Goal: Information Seeking & Learning: Learn about a topic

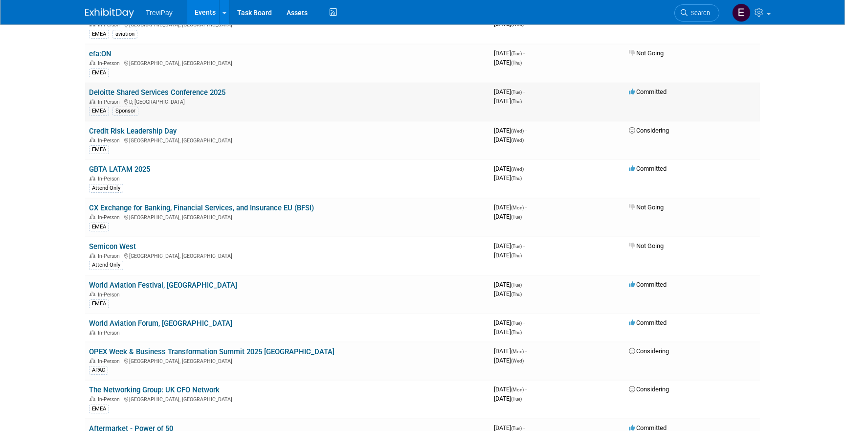
scroll to position [149, 0]
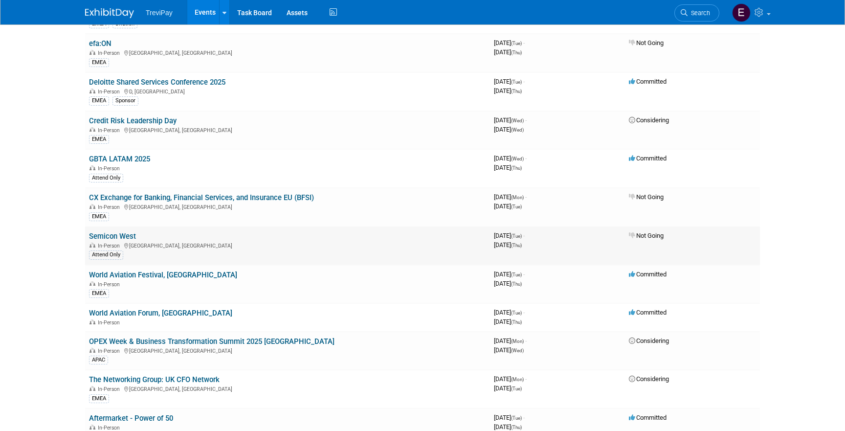
click at [182, 251] on div "Attend Only" at bounding box center [287, 254] width 397 height 10
click at [177, 278] on link "World Aviation Festival, [GEOGRAPHIC_DATA]" at bounding box center [163, 274] width 148 height 9
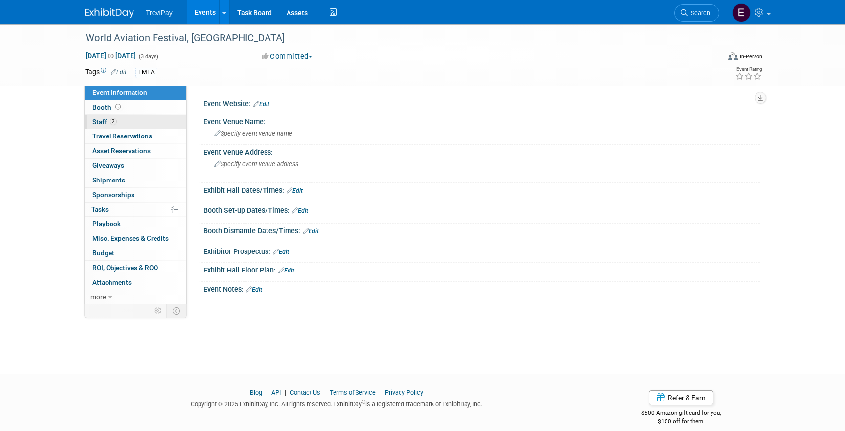
click at [165, 127] on link "2 Staff 2" at bounding box center [136, 122] width 102 height 14
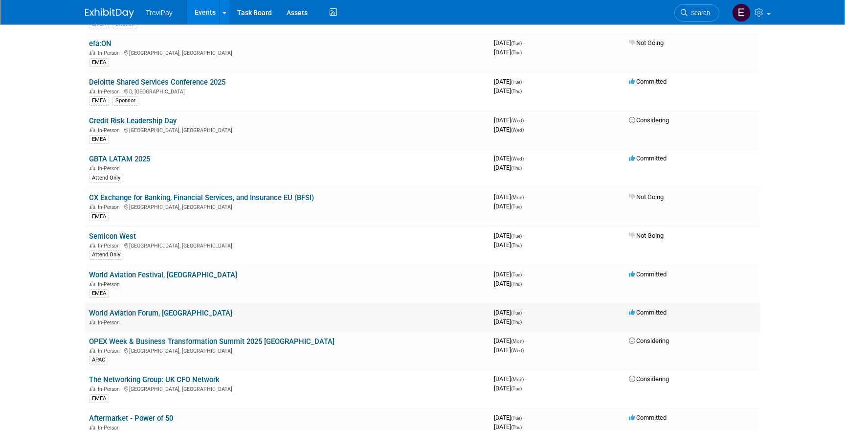
click at [137, 313] on link "World Aviation Forum, [GEOGRAPHIC_DATA]" at bounding box center [160, 312] width 143 height 9
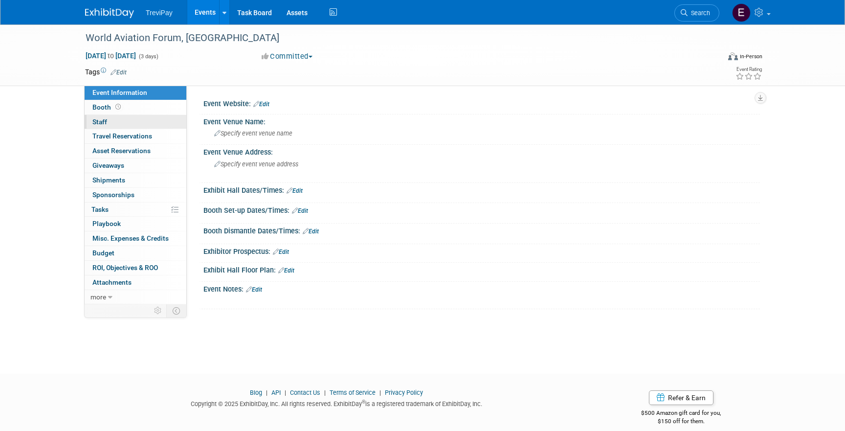
click at [149, 124] on link "0 Staff 0" at bounding box center [136, 122] width 102 height 14
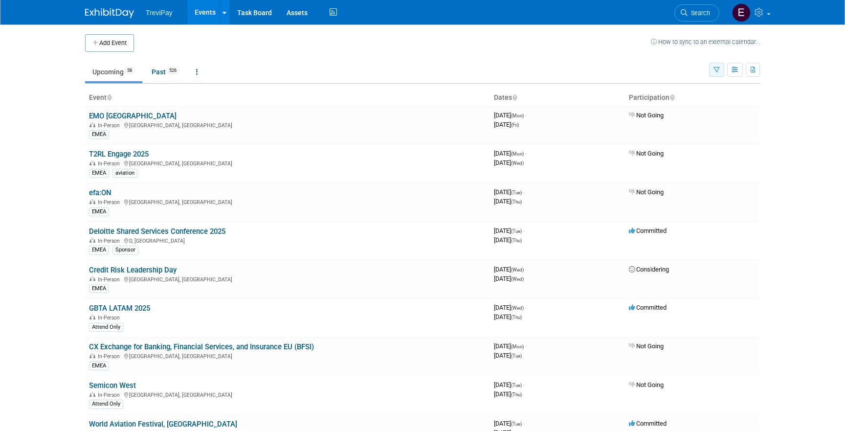
click at [720, 72] on button "button" at bounding box center [716, 70] width 15 height 14
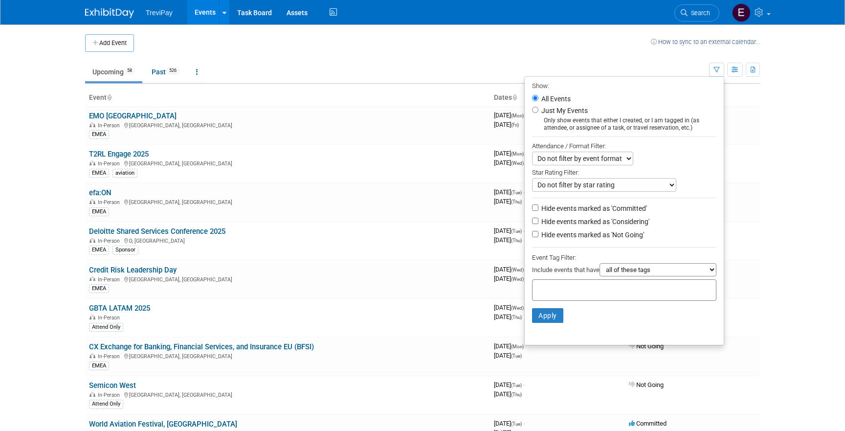
click at [569, 186] on select "Do not filter by star rating Only show events with no ratings (0 stars) Only sh…" at bounding box center [604, 185] width 144 height 14
click at [532, 178] on select "Do not filter by star rating Only show events with no ratings (0 stars) Only sh…" at bounding box center [604, 185] width 144 height 14
click at [532, 224] on input "Hide events marked as 'Considering'" at bounding box center [535, 220] width 6 height 6
checkbox input "true"
click at [532, 233] on input "Hide events marked as 'Not Going'" at bounding box center [535, 234] width 6 height 6
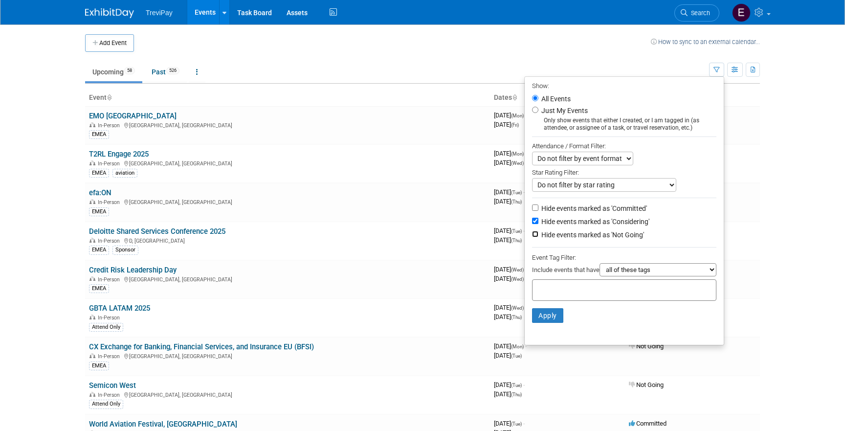
checkbox input "true"
click at [538, 315] on button "Apply" at bounding box center [547, 315] width 31 height 15
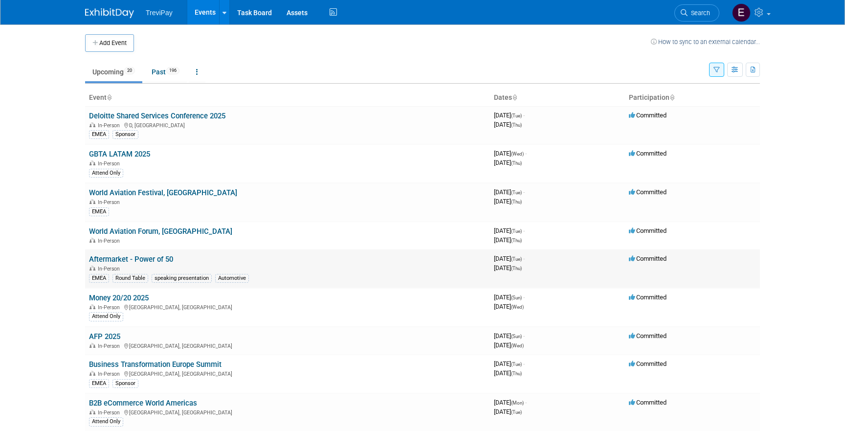
click at [163, 258] on link "Aftermarket - Power of 50" at bounding box center [131, 259] width 84 height 9
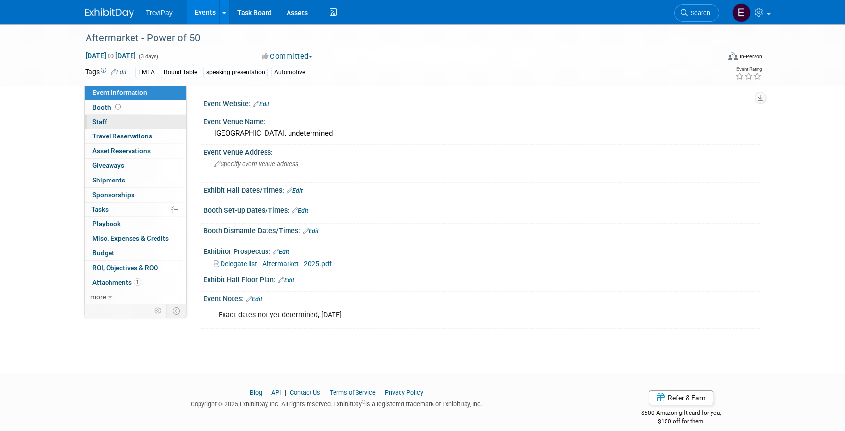
click at [140, 128] on link "0 Staff 0" at bounding box center [136, 122] width 102 height 14
